Goal: Transaction & Acquisition: Purchase product/service

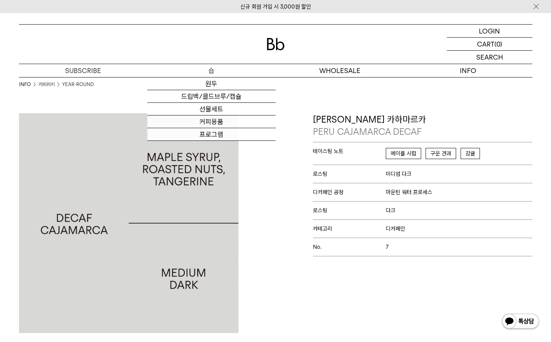
click at [212, 72] on p "숍" at bounding box center [211, 70] width 128 height 13
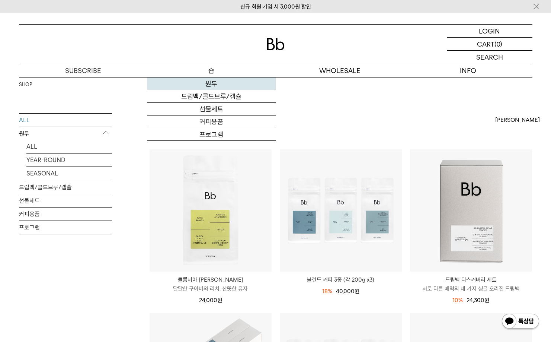
click at [212, 86] on link "원두" at bounding box center [211, 83] width 128 height 13
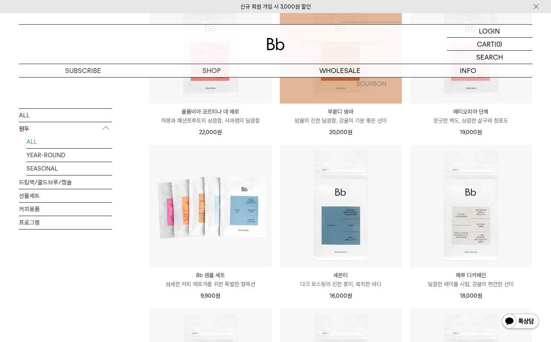
scroll to position [335, 0]
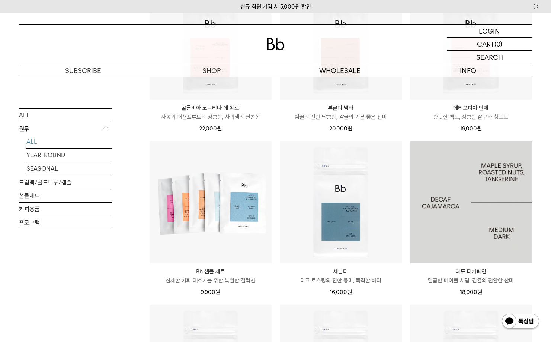
click at [464, 223] on img at bounding box center [471, 202] width 122 height 122
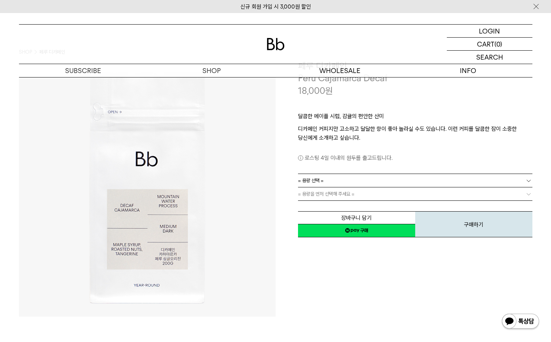
scroll to position [37, 0]
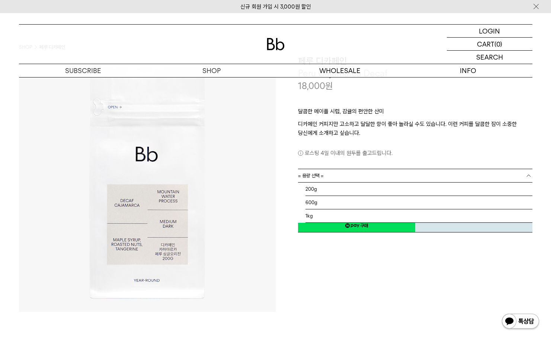
click at [403, 175] on link "= 용량 선택 =" at bounding box center [415, 175] width 235 height 13
click at [346, 214] on li "1kg" at bounding box center [419, 215] width 227 height 13
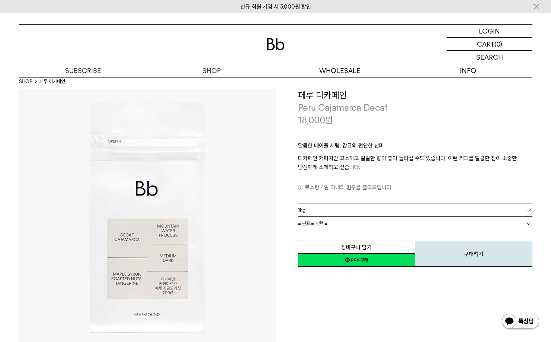
scroll to position [0, 0]
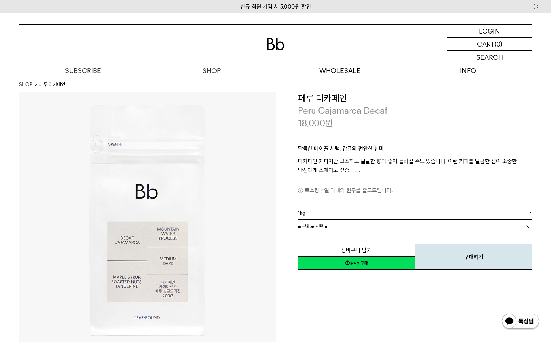
click at [360, 226] on link "= 분쇄도 선택 =" at bounding box center [415, 226] width 235 height 13
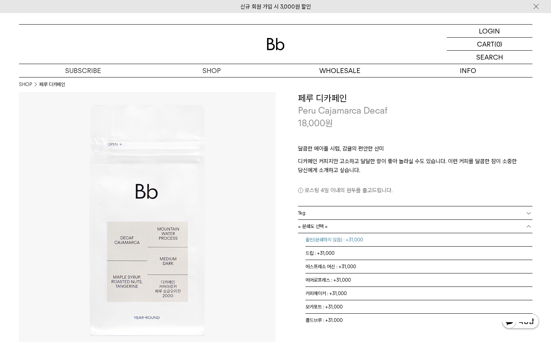
click at [352, 242] on li "홀빈(분쇄하지 않음) : +31,000" at bounding box center [419, 239] width 227 height 13
